Goal: Information Seeking & Learning: Learn about a topic

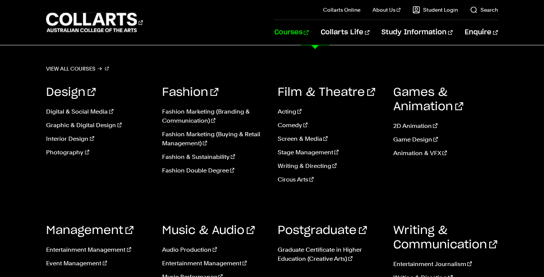
click at [309, 29] on link "Courses" at bounding box center [291, 32] width 34 height 25
click at [101, 72] on link "View all courses" at bounding box center [77, 68] width 63 height 11
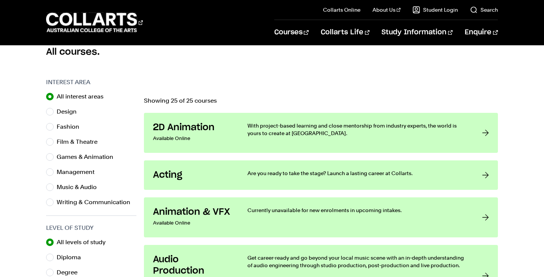
scroll to position [215, 0]
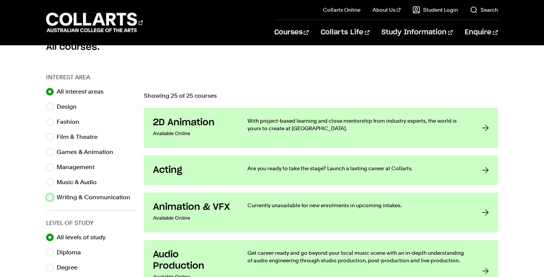
click at [51, 194] on input "Writing & Communication" at bounding box center [50, 198] width 8 height 8
radio input "true"
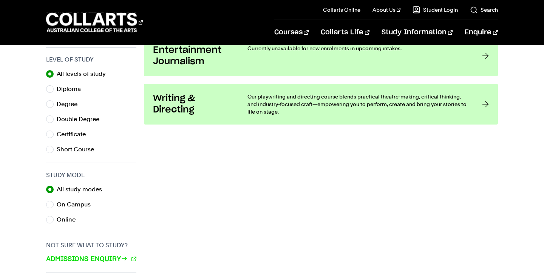
scroll to position [380, 0]
